Goal: Information Seeking & Learning: Learn about a topic

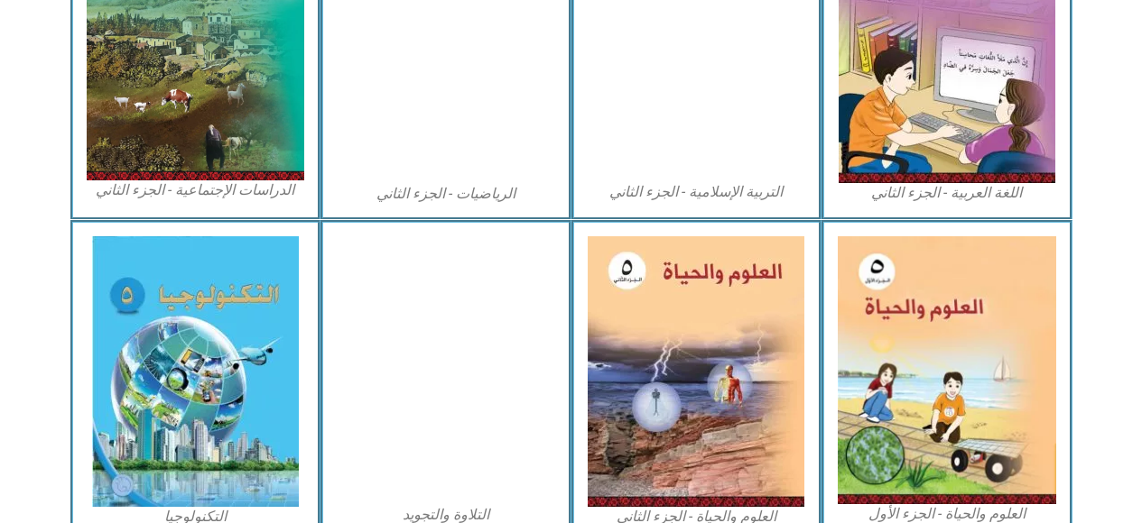
scroll to position [991, 0]
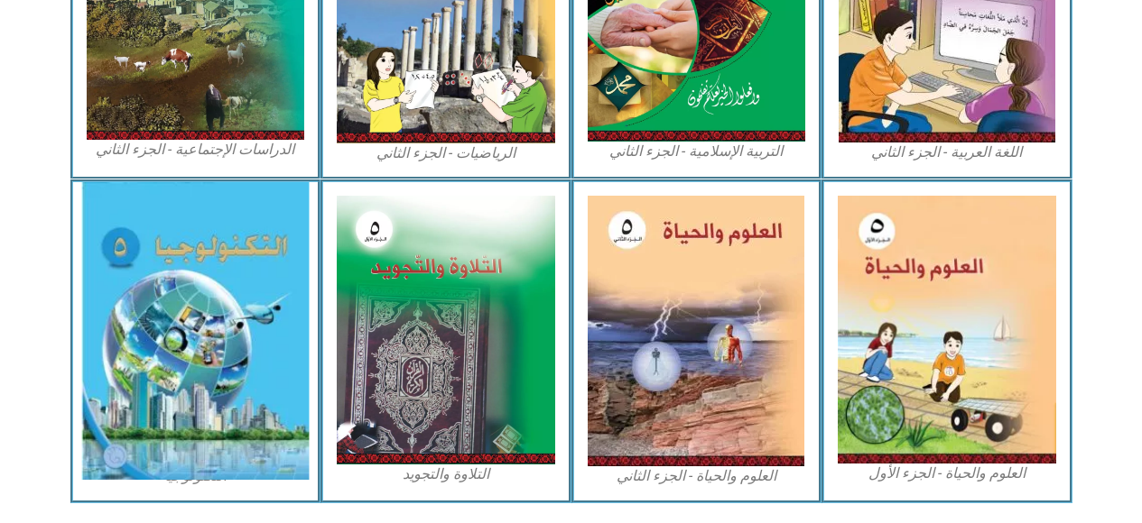
click at [216, 356] on img at bounding box center [194, 331] width 227 height 298
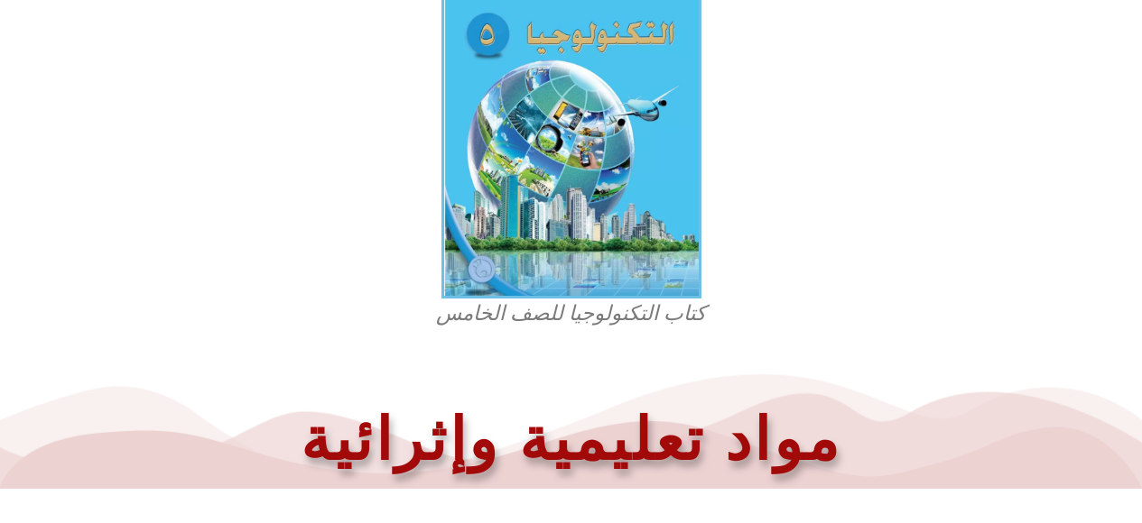
scroll to position [578, 0]
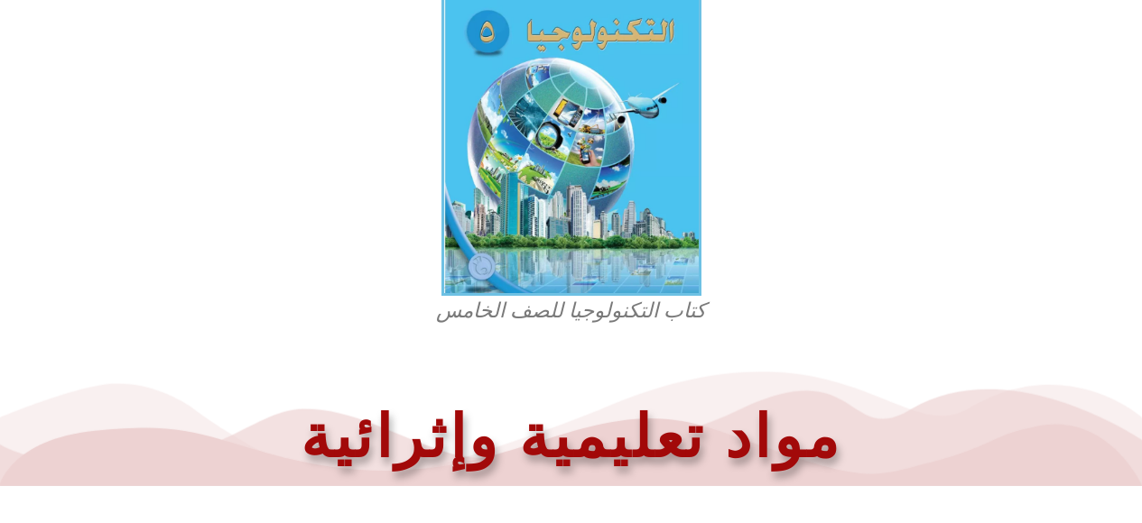
click at [626, 314] on figcaption "كتاب التكنولوجيا للصف الخامس" at bounding box center [571, 311] width 433 height 29
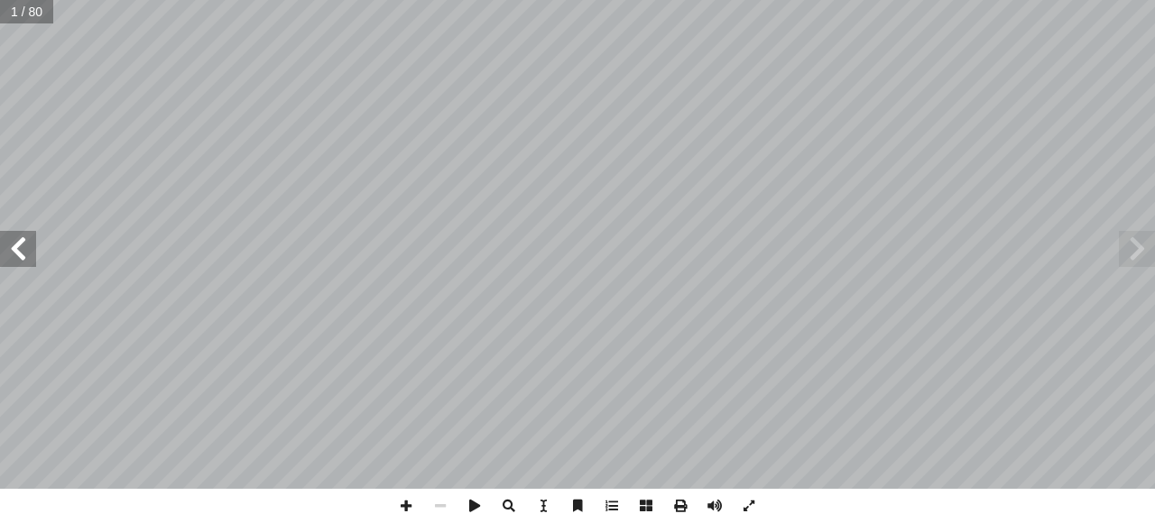
click at [24, 258] on span at bounding box center [18, 249] width 36 height 36
click at [29, 255] on span at bounding box center [18, 249] width 36 height 36
click at [20, 262] on span at bounding box center [18, 249] width 36 height 36
click at [22, 258] on span at bounding box center [18, 249] width 36 height 36
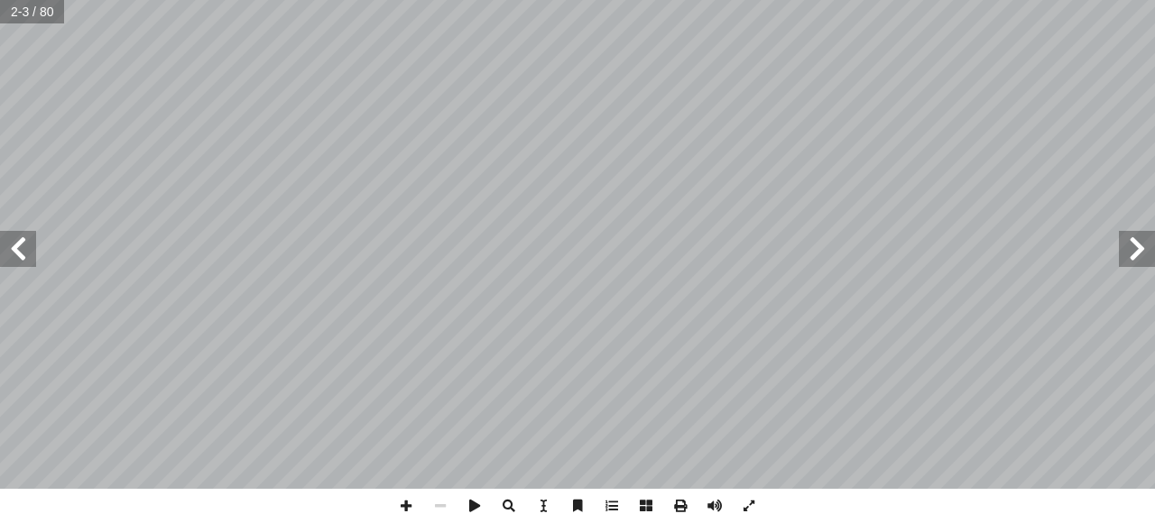
click at [28, 250] on span at bounding box center [18, 249] width 36 height 36
click at [19, 248] on span at bounding box center [18, 249] width 36 height 36
click at [31, 250] on span at bounding box center [18, 249] width 36 height 36
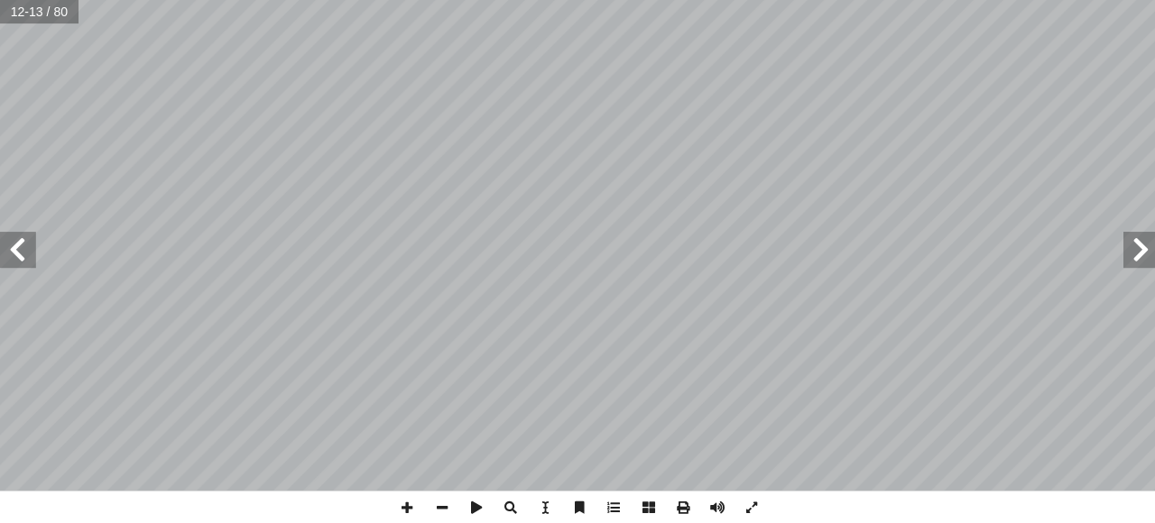
click at [24, 262] on span at bounding box center [18, 249] width 36 height 36
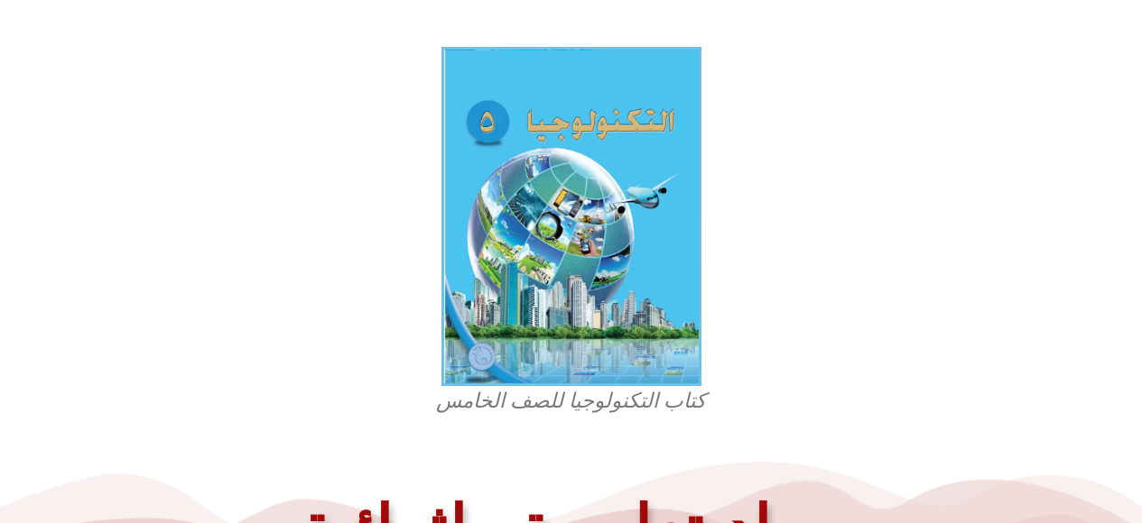
scroll to position [458, 0]
